Goal: Check status: Check status

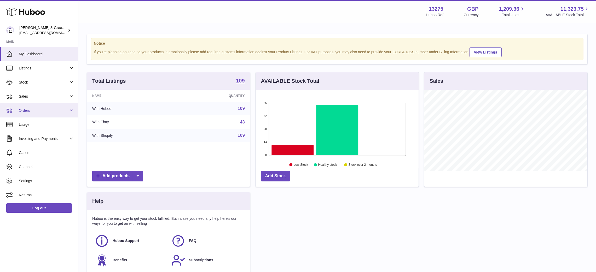
click at [34, 109] on span "Orders" at bounding box center [44, 110] width 50 height 5
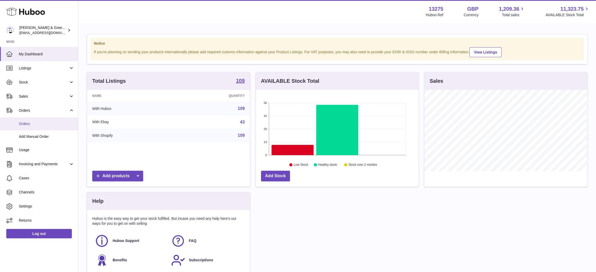
click at [35, 126] on link "Orders" at bounding box center [39, 124] width 78 height 13
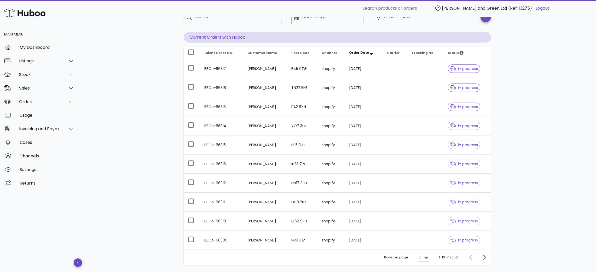
scroll to position [72, 0]
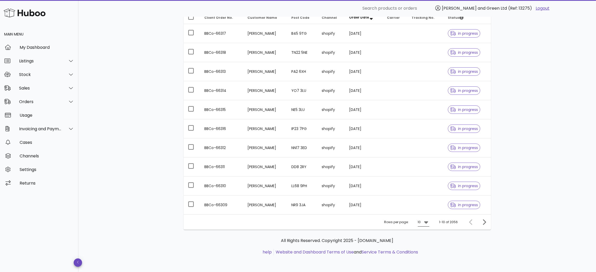
click at [426, 225] on icon at bounding box center [426, 222] width 6 height 6
click at [424, 251] on div "50" at bounding box center [425, 252] width 5 height 5
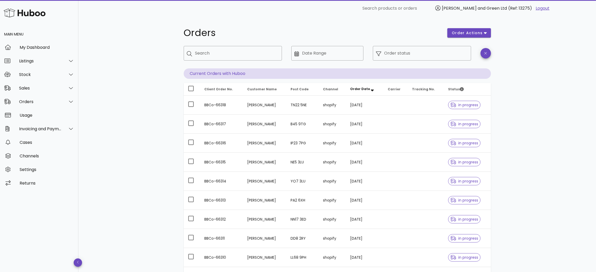
click at [365, 89] on span "Order Date" at bounding box center [360, 89] width 20 height 4
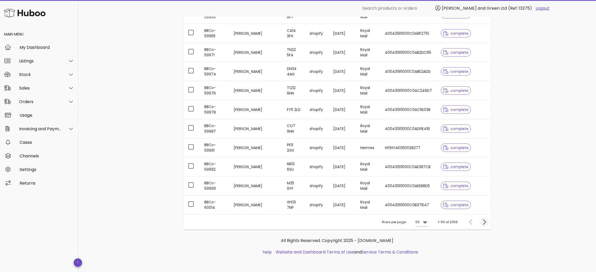
scroll to position [855, 0]
click at [486, 223] on icon "Next page" at bounding box center [484, 222] width 3 height 5
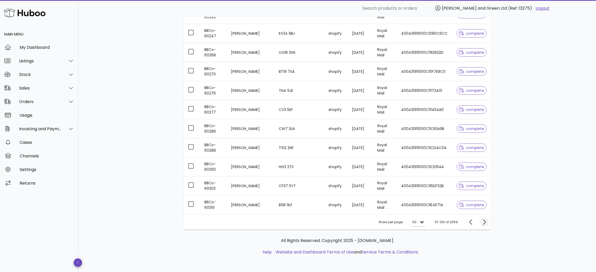
scroll to position [837, 0]
click at [484, 223] on icon "Next page" at bounding box center [484, 222] width 6 height 6
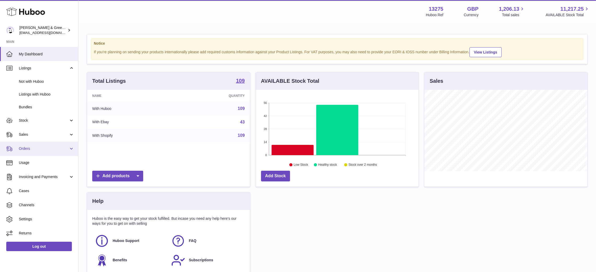
click at [39, 149] on span "Orders" at bounding box center [44, 148] width 50 height 5
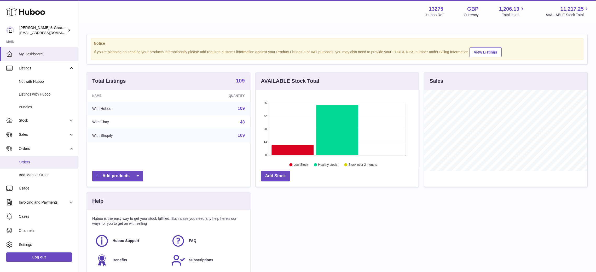
click at [37, 166] on link "Orders" at bounding box center [39, 162] width 78 height 13
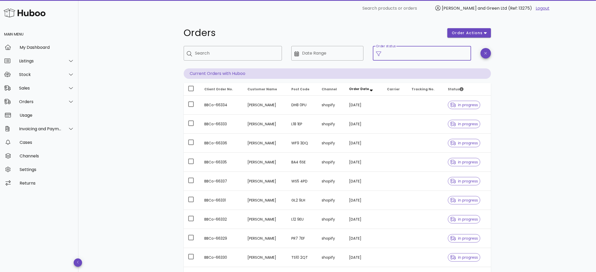
click at [402, 55] on input "Order status" at bounding box center [427, 53] width 84 height 8
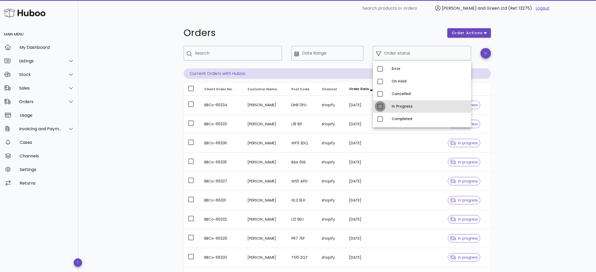
click at [382, 107] on div at bounding box center [380, 106] width 9 height 9
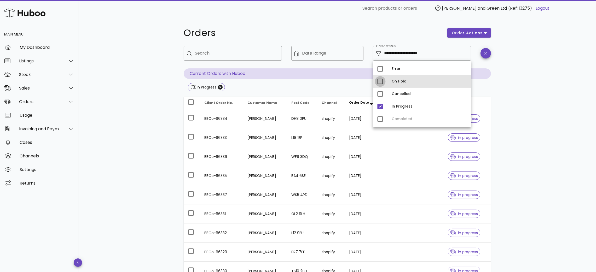
click at [382, 83] on div at bounding box center [380, 81] width 9 height 9
type input "**********"
click at [115, 158] on div "**********" at bounding box center [337, 187] width 518 height 341
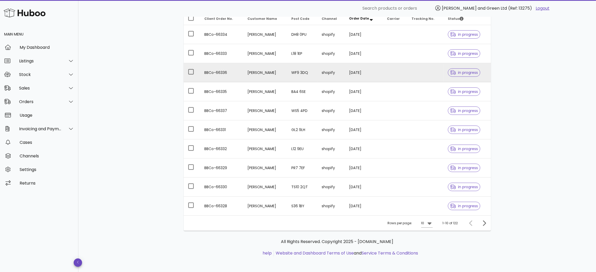
scroll to position [85, 0]
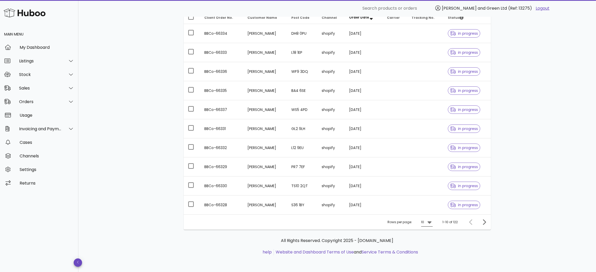
click at [430, 224] on icon at bounding box center [430, 223] width 4 height 2
click at [427, 252] on div "50" at bounding box center [428, 251] width 5 height 5
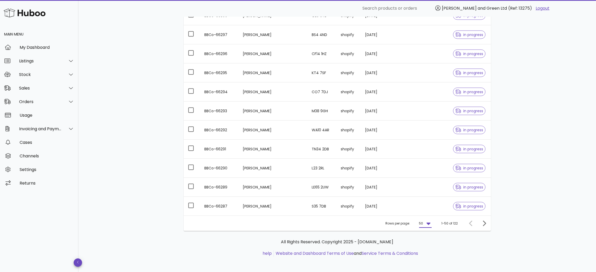
scroll to position [850, 0]
click at [485, 224] on icon "Next page" at bounding box center [484, 222] width 3 height 5
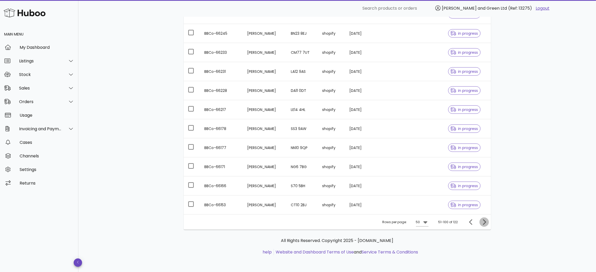
click at [488, 221] on span "Next page" at bounding box center [484, 222] width 9 height 6
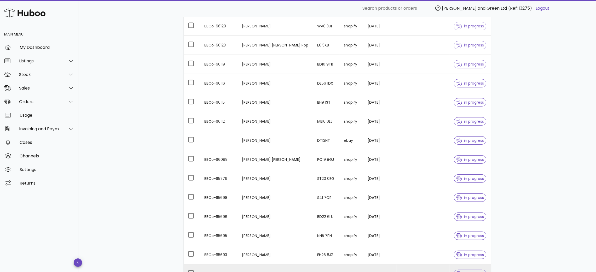
scroll to position [171, 0]
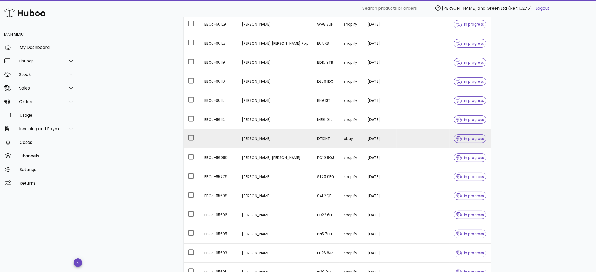
click at [313, 140] on td "DT12NT" at bounding box center [326, 138] width 27 height 19
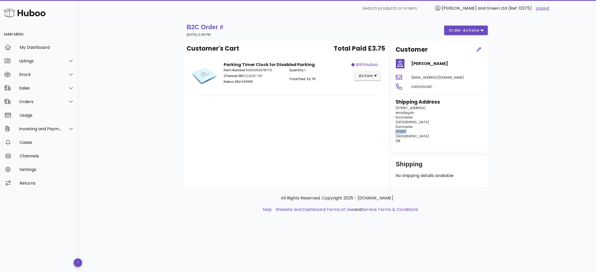
drag, startPoint x: 407, startPoint y: 131, endPoint x: 391, endPoint y: 133, distance: 15.9
click at [392, 133] on div "Customer Ms D McMahon 01073a323e825cfe3dad@members.ebay.com 01305250087 Shippin…" at bounding box center [440, 96] width 96 height 111
copy span "DT12NT"
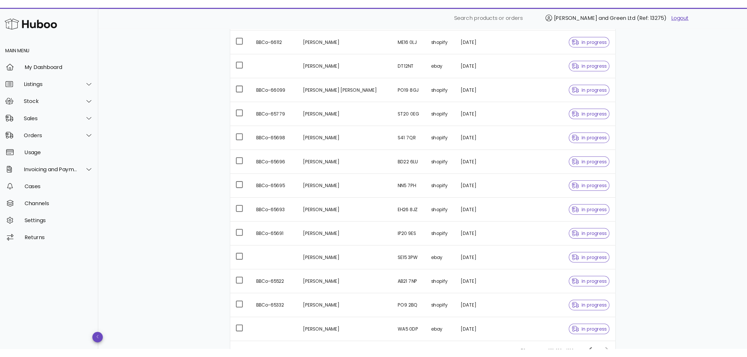
scroll to position [232, 0]
